Goal: Task Accomplishment & Management: Manage account settings

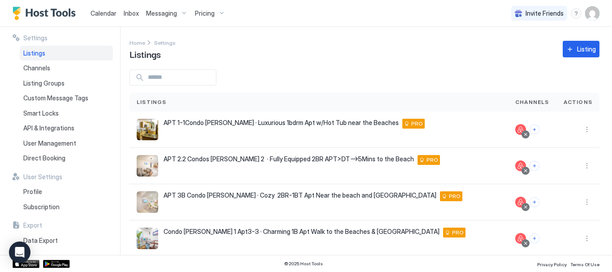
scroll to position [45, 0]
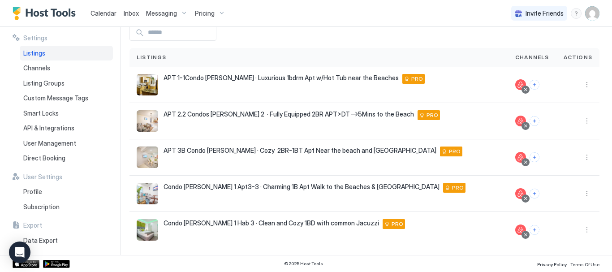
click at [179, 11] on div "Messaging" at bounding box center [166, 13] width 49 height 15
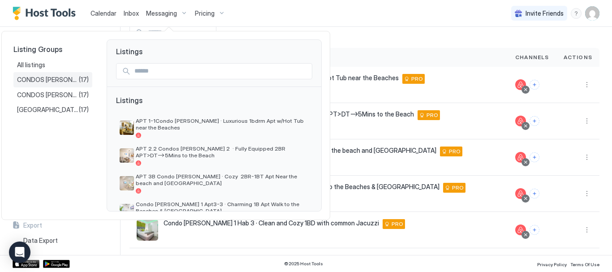
click at [45, 77] on span "CONDOS [PERSON_NAME] 1" at bounding box center [48, 80] width 62 height 8
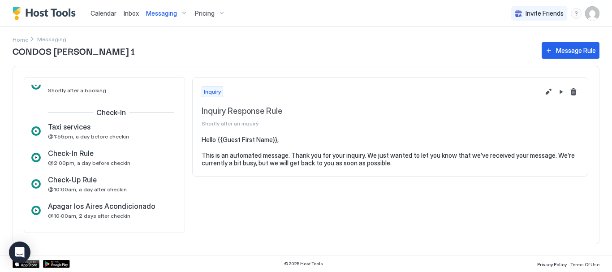
scroll to position [202, 0]
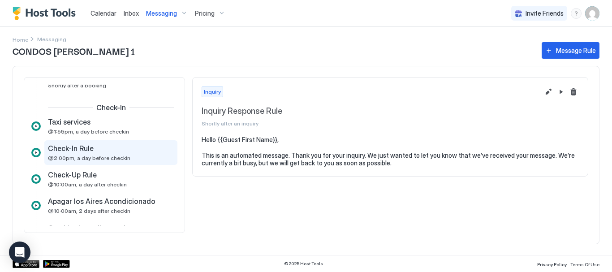
click at [95, 146] on div "Check-In Rule" at bounding box center [104, 148] width 113 height 9
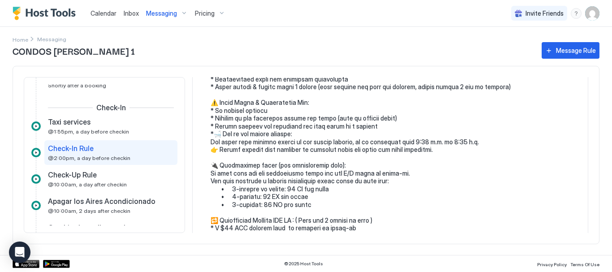
scroll to position [358, 0]
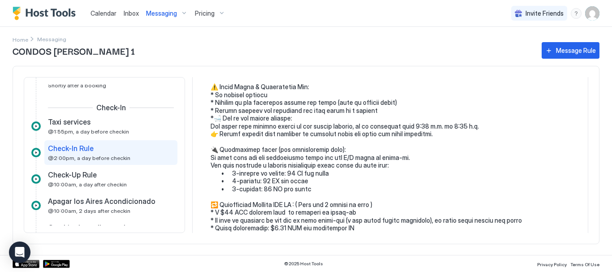
click at [184, 13] on div "Messaging" at bounding box center [166, 13] width 49 height 15
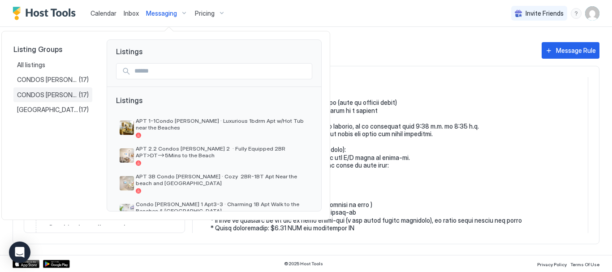
click at [63, 92] on span "CONDOS [PERSON_NAME] 2" at bounding box center [48, 95] width 62 height 8
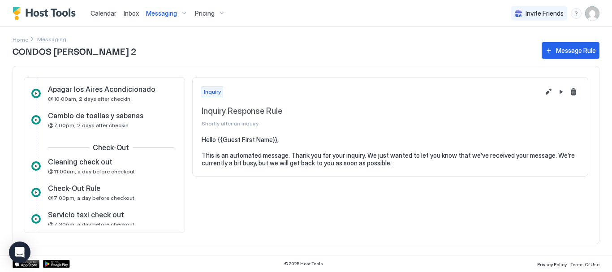
scroll to position [269, 0]
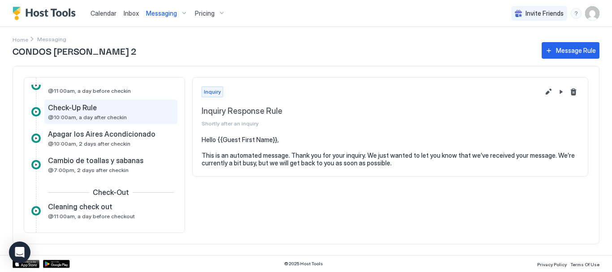
click at [99, 112] on div "Check-Up Rule" at bounding box center [104, 107] width 113 height 9
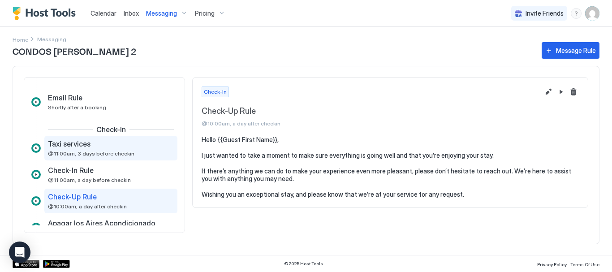
scroll to position [179, 0]
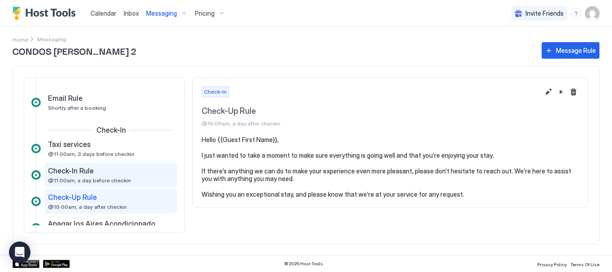
click at [86, 176] on div "Check-In Rule @11:00am, a day before checkin" at bounding box center [104, 174] width 113 height 17
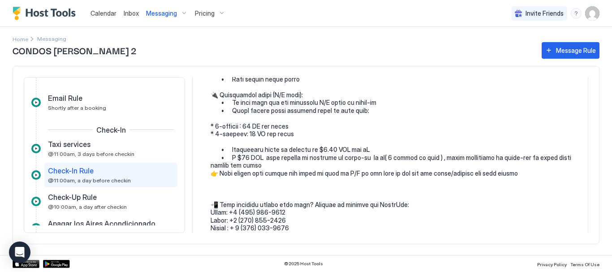
scroll to position [448, 0]
